Goal: Information Seeking & Learning: Learn about a topic

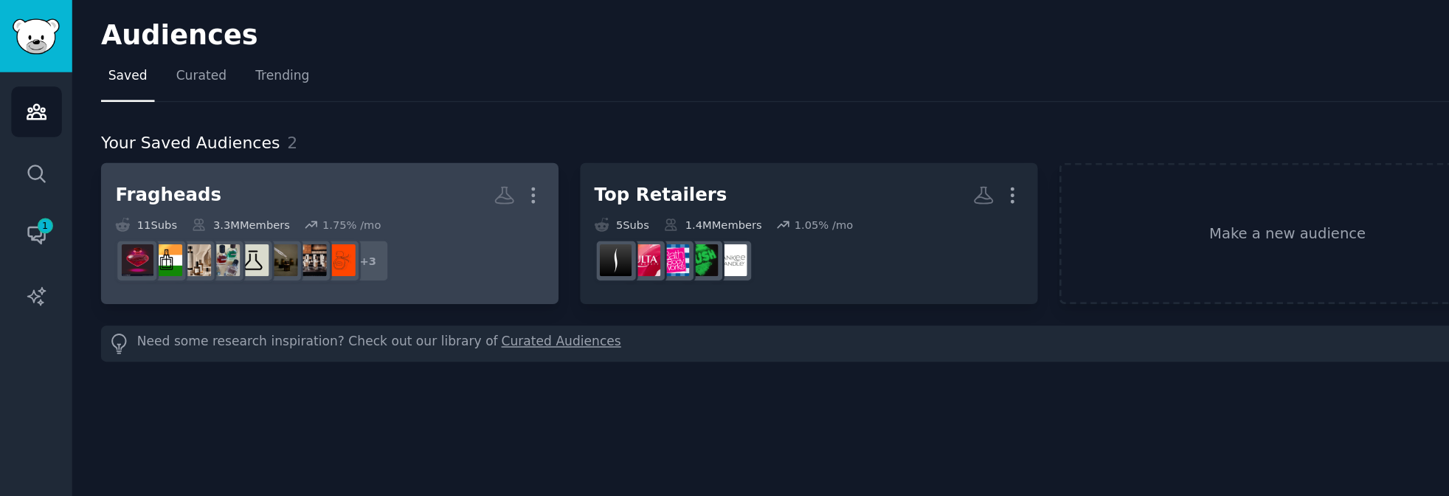
click at [196, 153] on div "Fragheads More 11 Sub s 3.3M Members 1.75 % /mo + 3" at bounding box center [236, 167] width 307 height 80
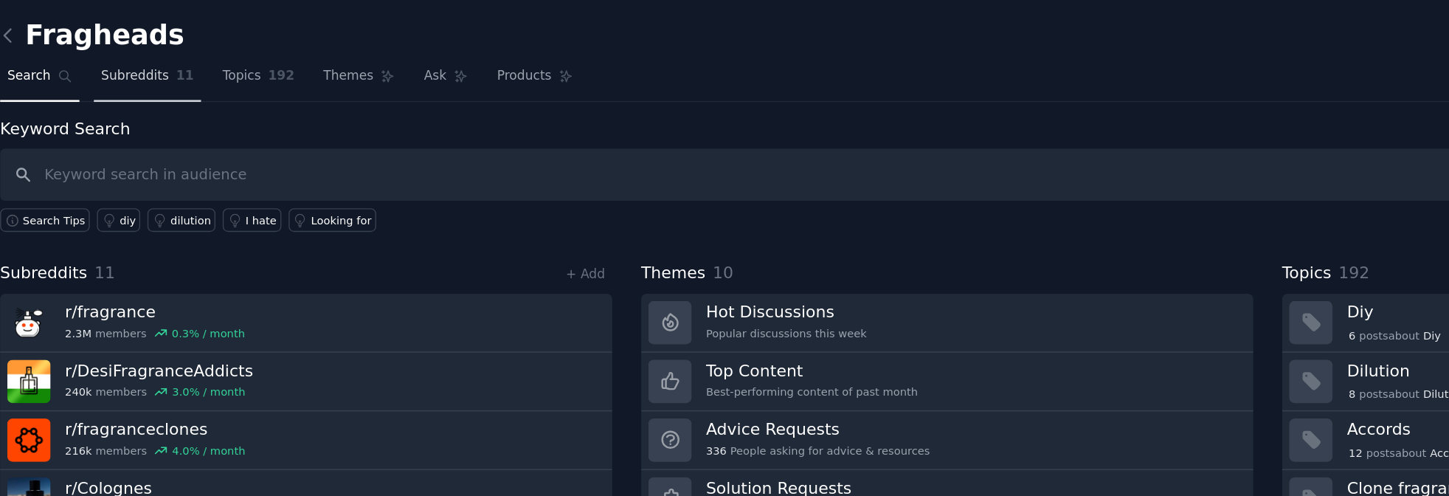
click at [184, 50] on span "Subreddits" at bounding box center [169, 54] width 49 height 13
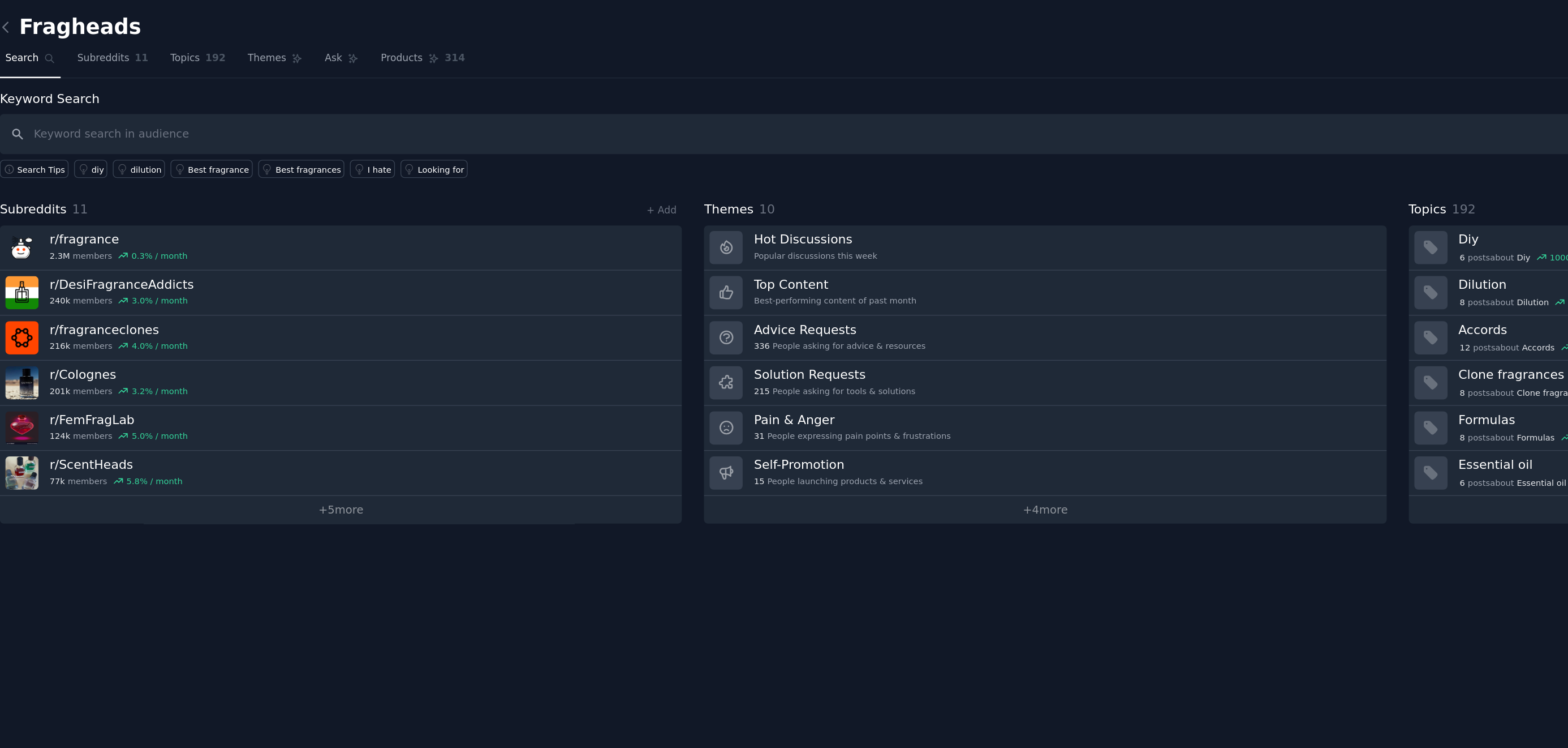
click at [160, 380] on div "Fragheads Info Edit Share Add Search Subreddits 11 Topics 192 Themes Ask Produc…" at bounding box center [804, 374] width 1528 height 748
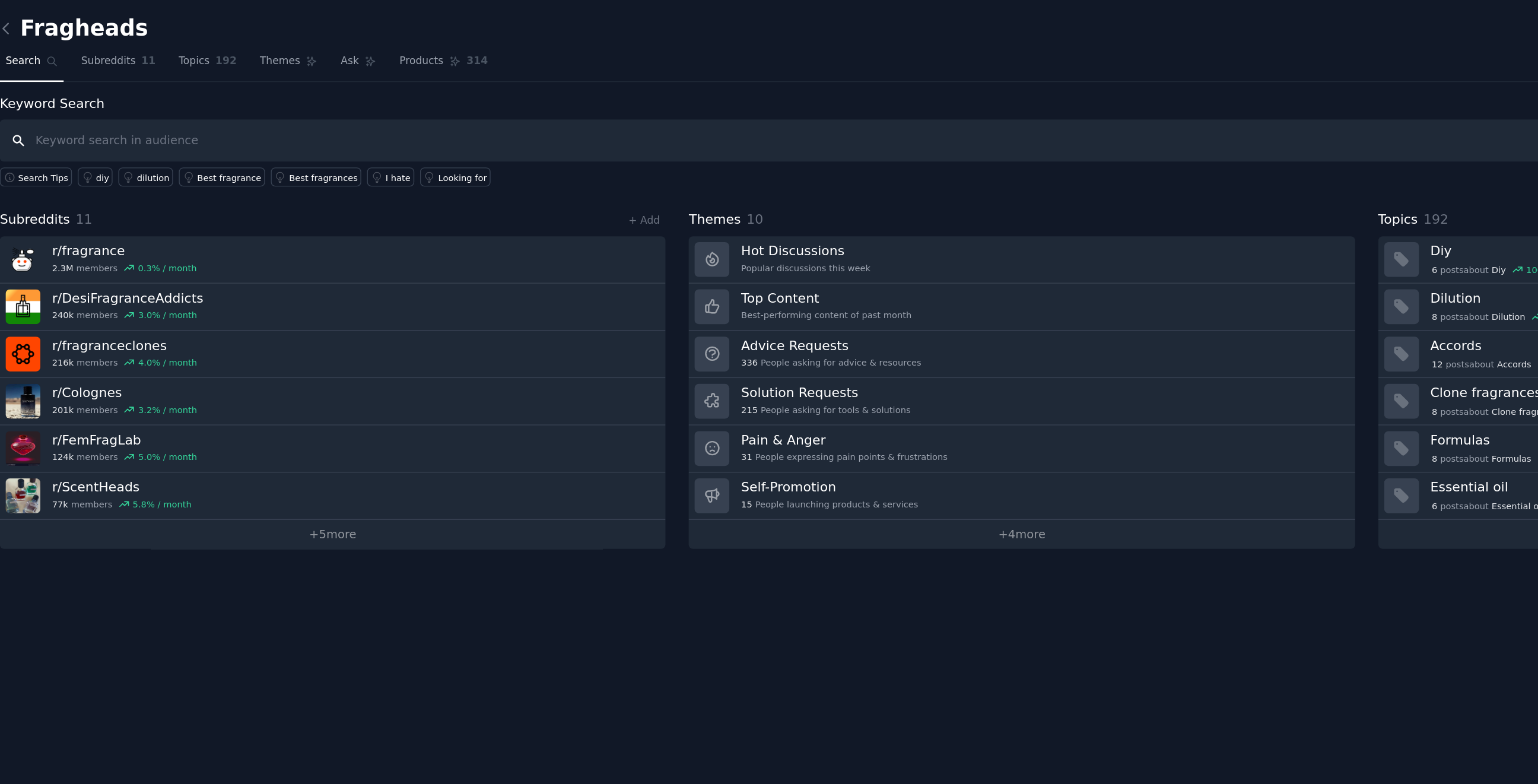
click at [138, 104] on input "text" at bounding box center [789, 101] width 1463 height 31
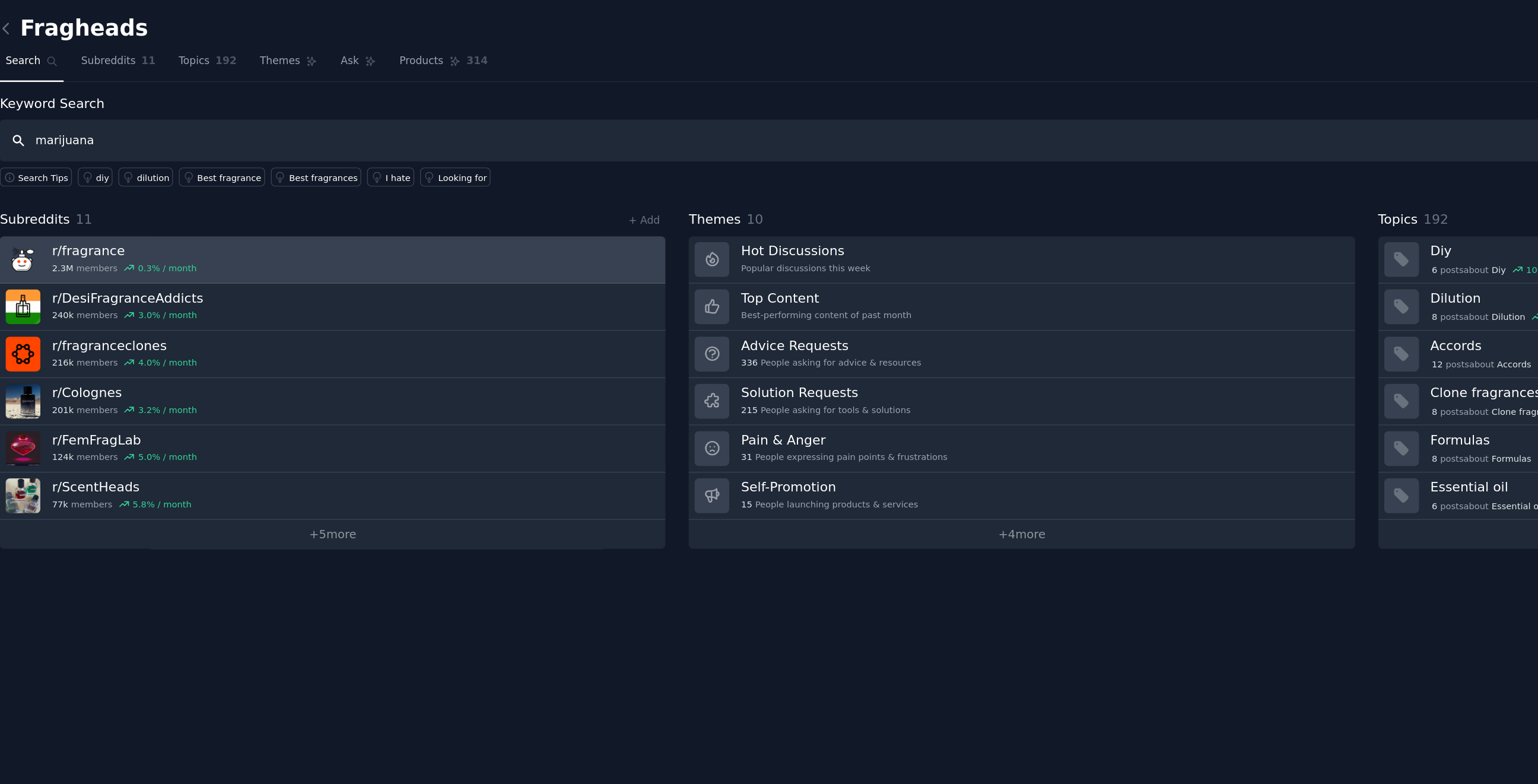
type input "marijuana"
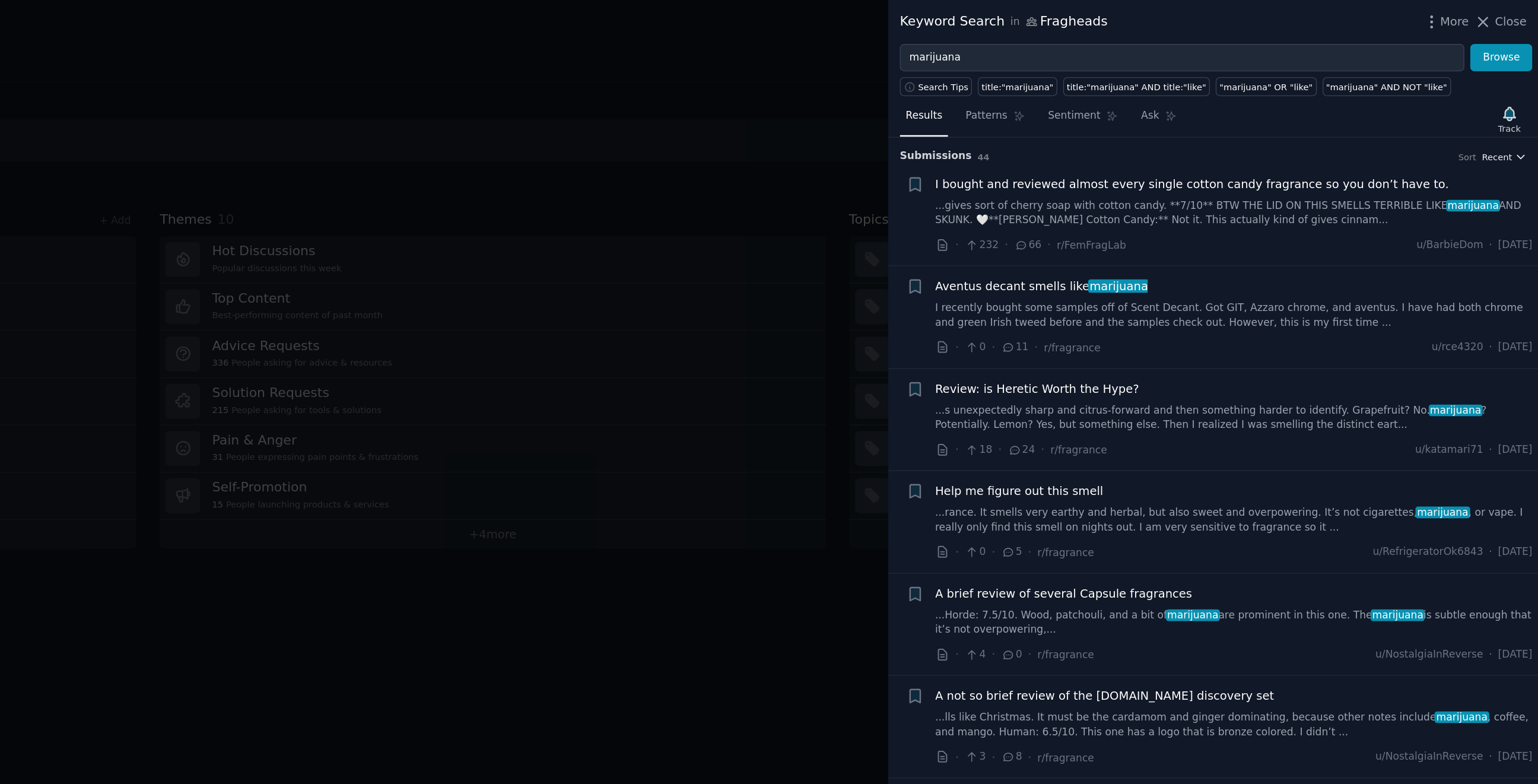
click at [1165, 109] on span "Recent" at bounding box center [1508, 112] width 22 height 8
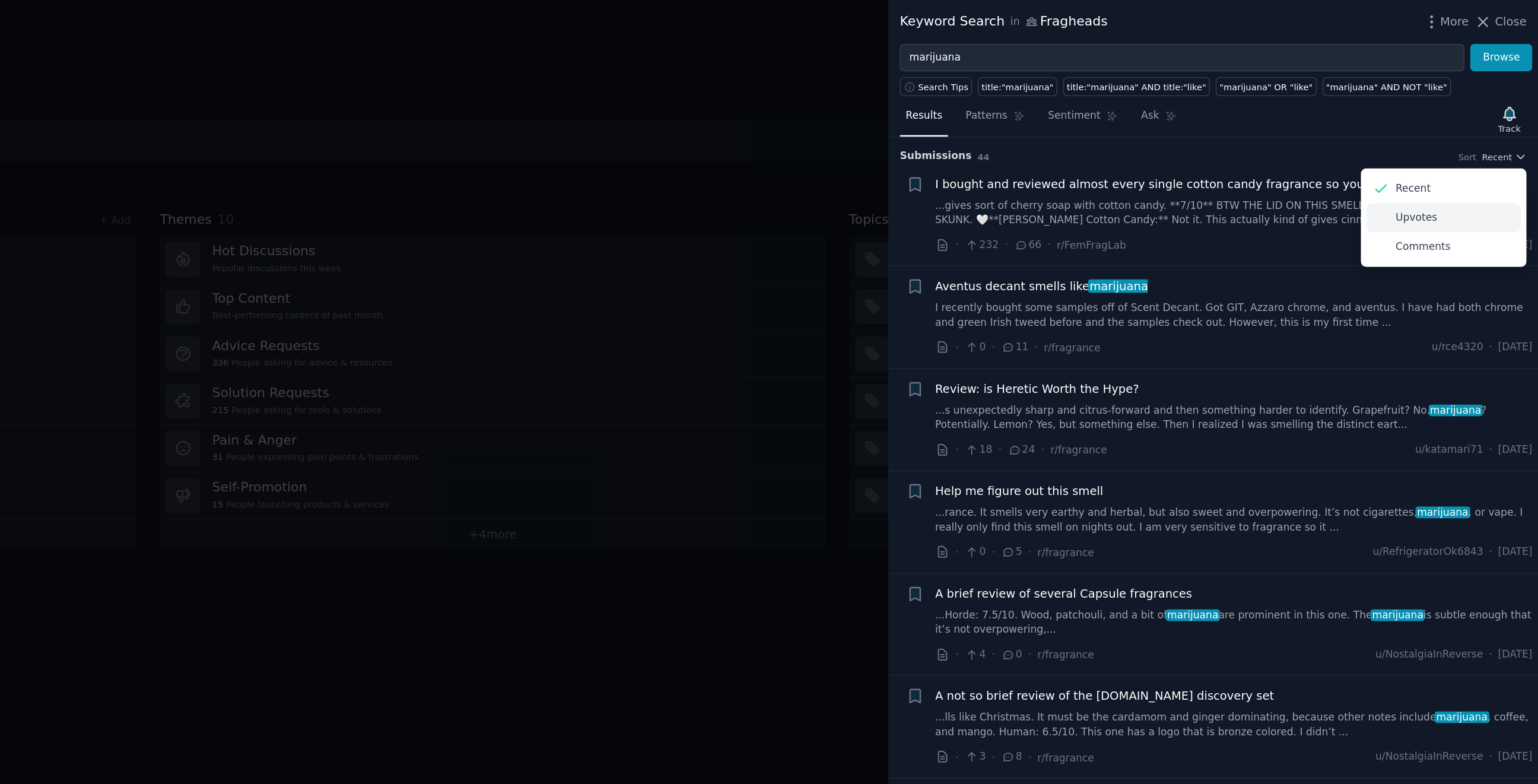
click at [1165, 156] on p "Upvotes" at bounding box center [1450, 155] width 30 height 10
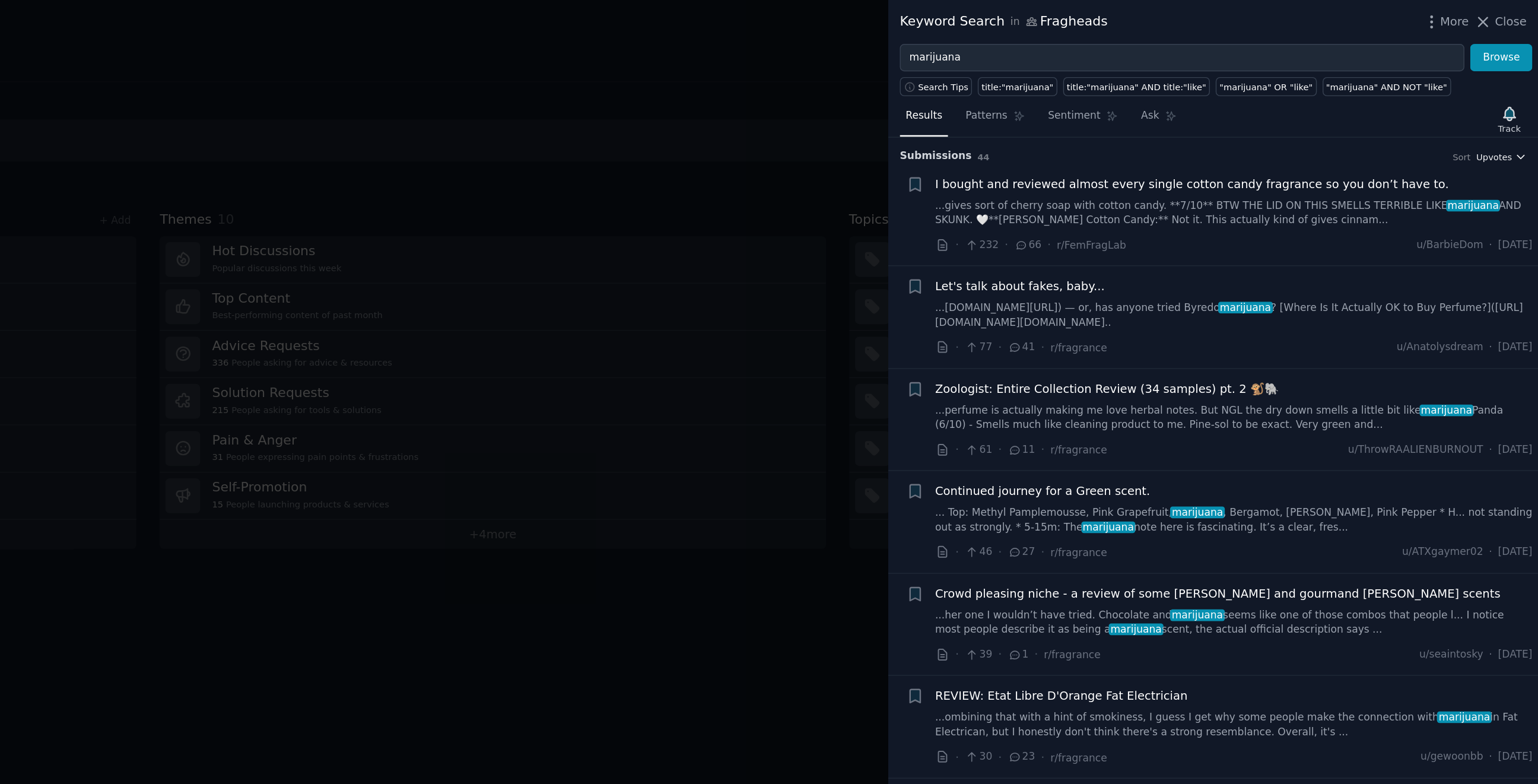
click at [1165, 113] on span "Upvotes" at bounding box center [1507, 112] width 26 height 8
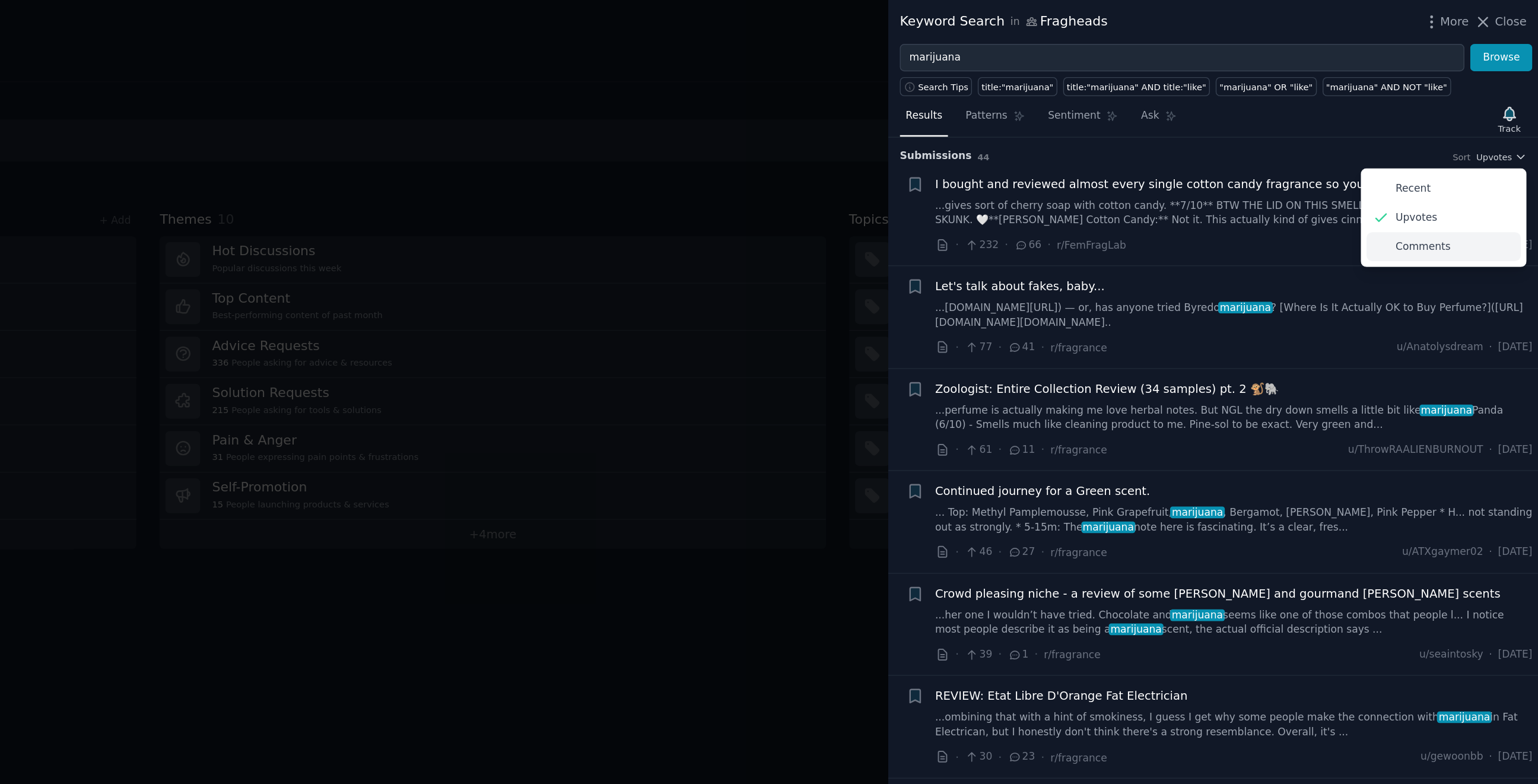
click at [1165, 182] on div "Comments" at bounding box center [1470, 177] width 110 height 21
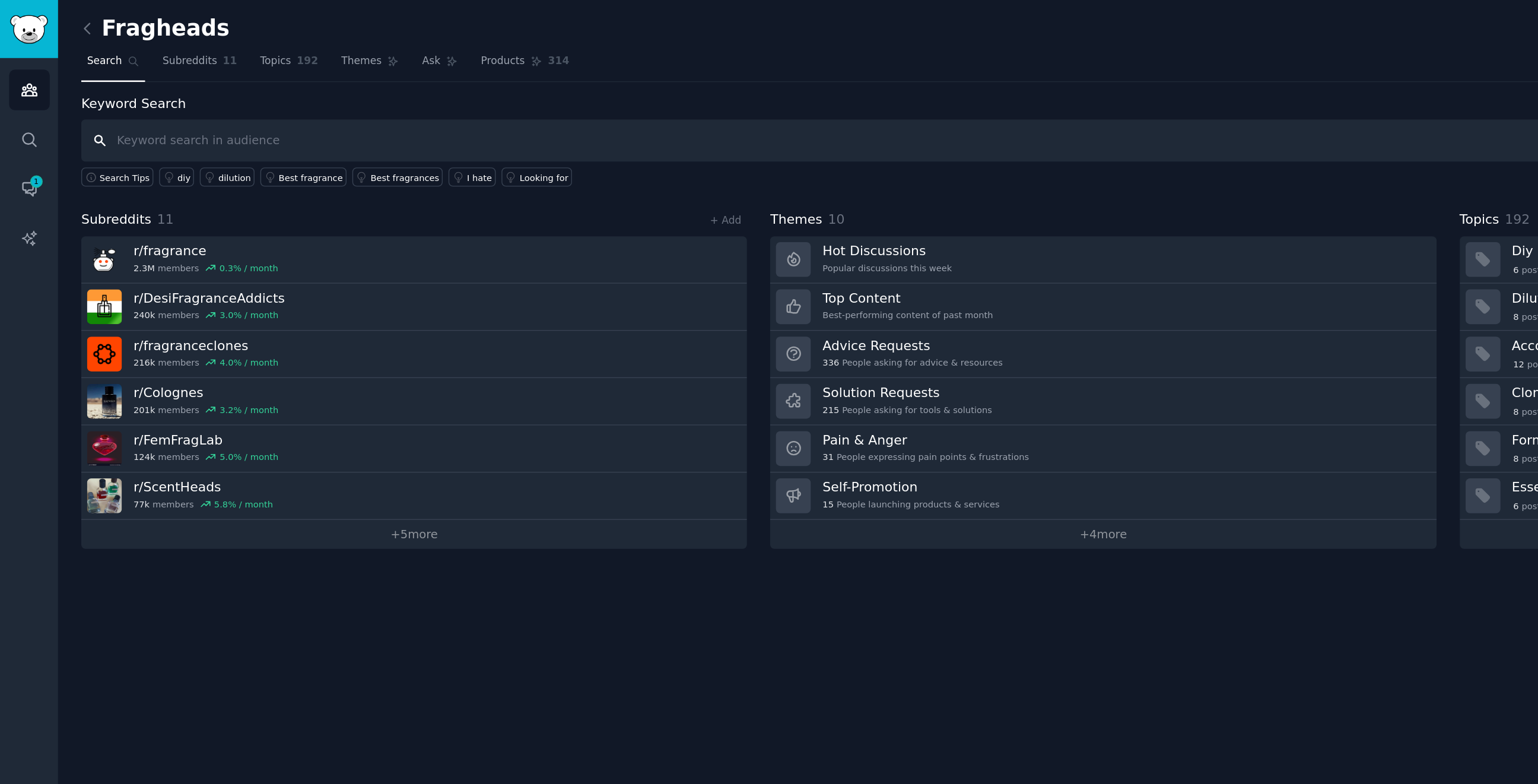
click at [171, 103] on input "text" at bounding box center [789, 101] width 1463 height 31
type input "miami magic"
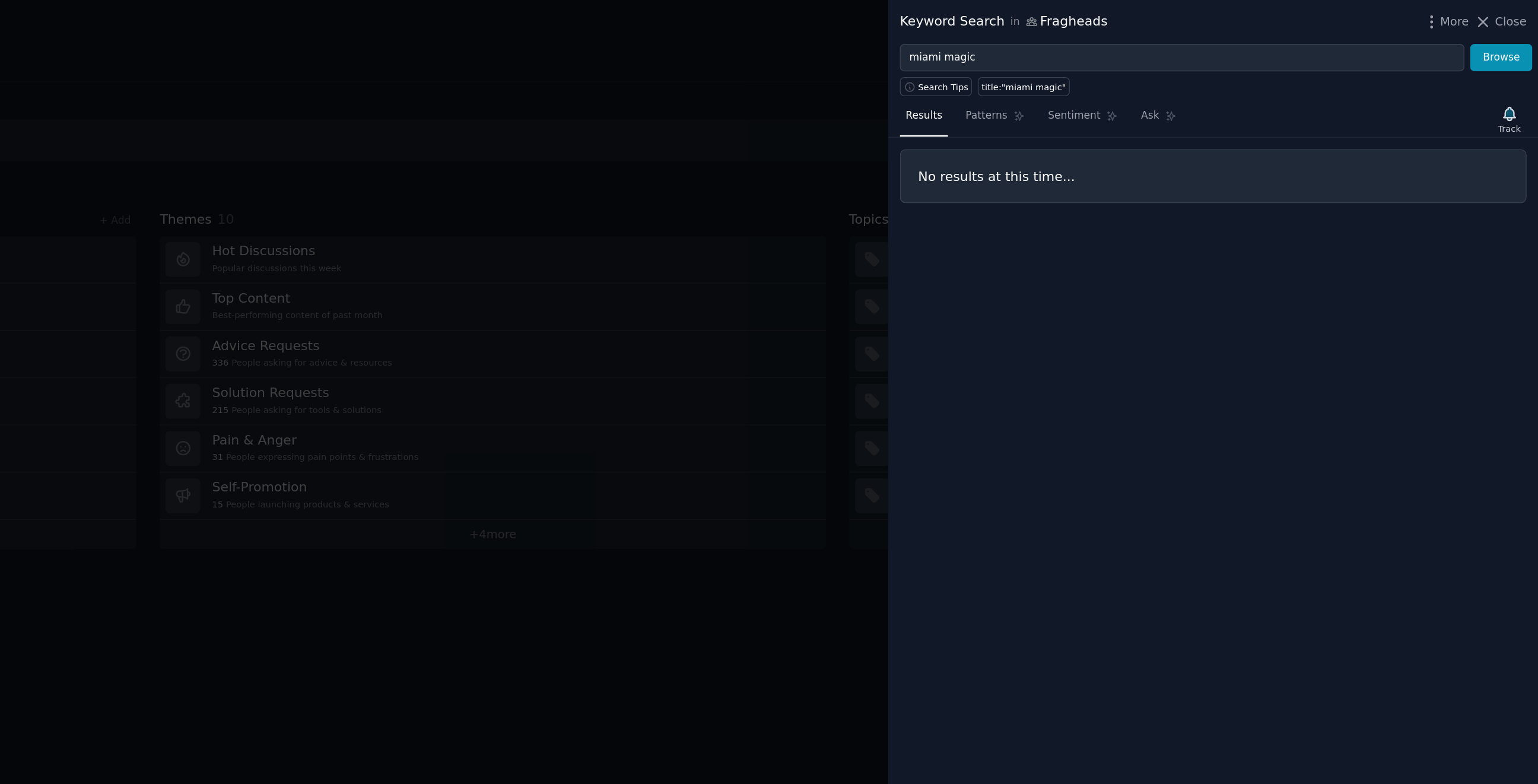
click at [778, 96] on div at bounding box center [769, 392] width 1538 height 784
